Goal: Information Seeking & Learning: Learn about a topic

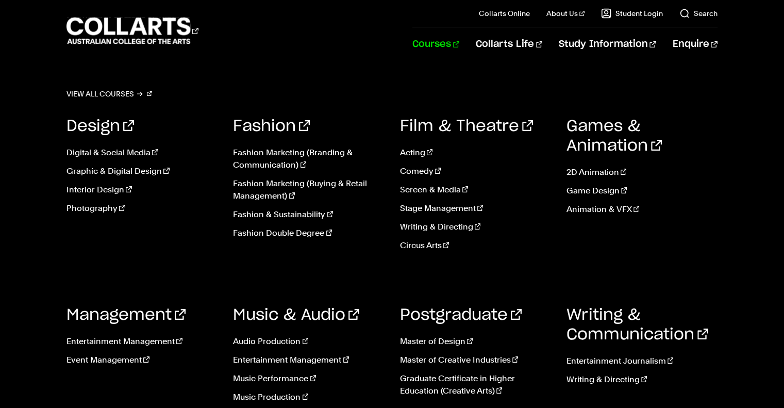
click at [459, 49] on link "Courses" at bounding box center [435, 44] width 47 height 34
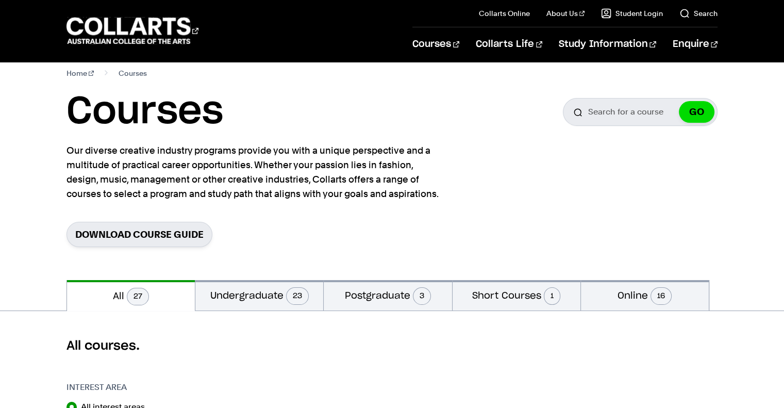
scroll to position [17, 0]
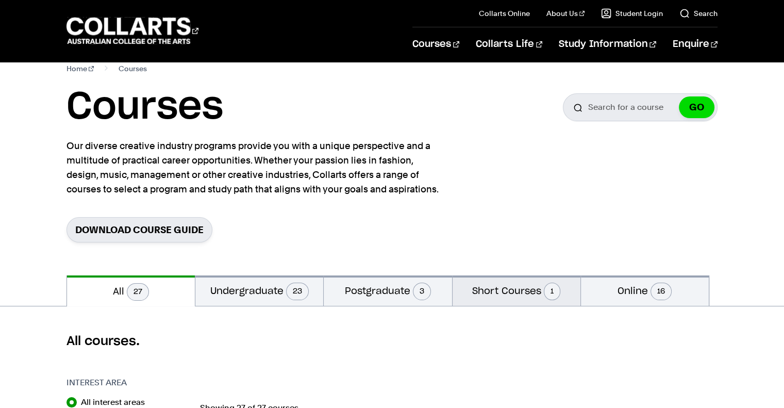
click at [556, 295] on span "1" at bounding box center [552, 291] width 16 height 18
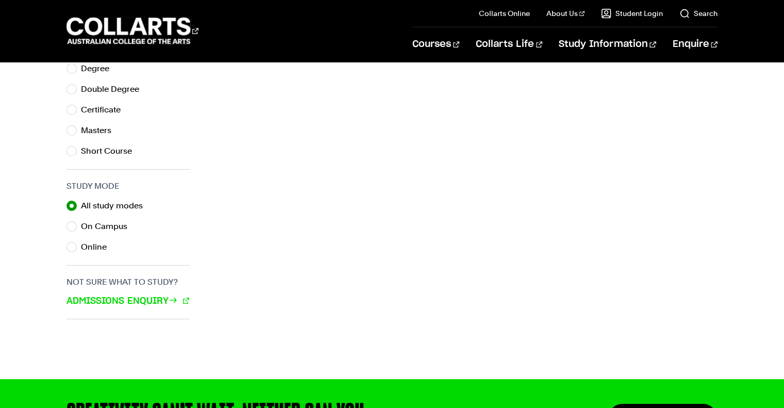
scroll to position [592, 0]
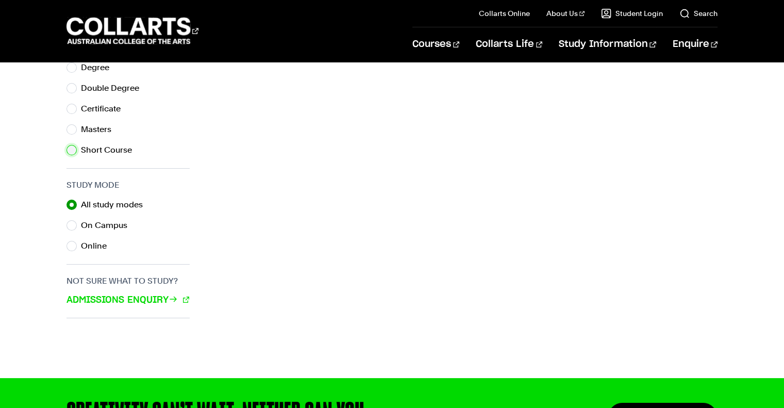
click at [73, 149] on input "Short Course" at bounding box center [71, 150] width 10 height 10
radio input "true"
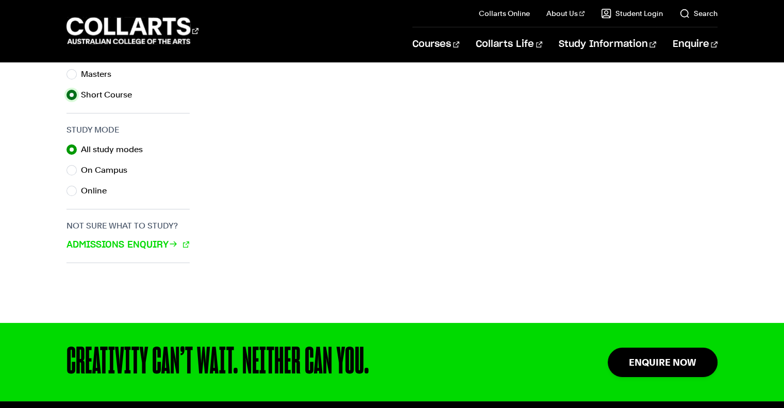
scroll to position [647, 0]
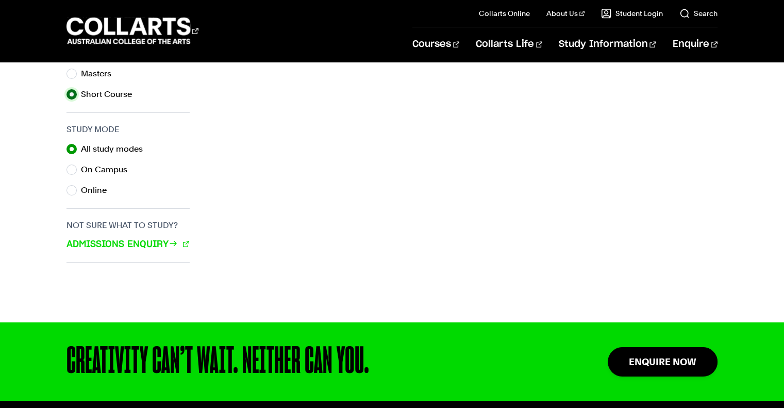
scroll to position [17, 0]
